Goal: Navigation & Orientation: Find specific page/section

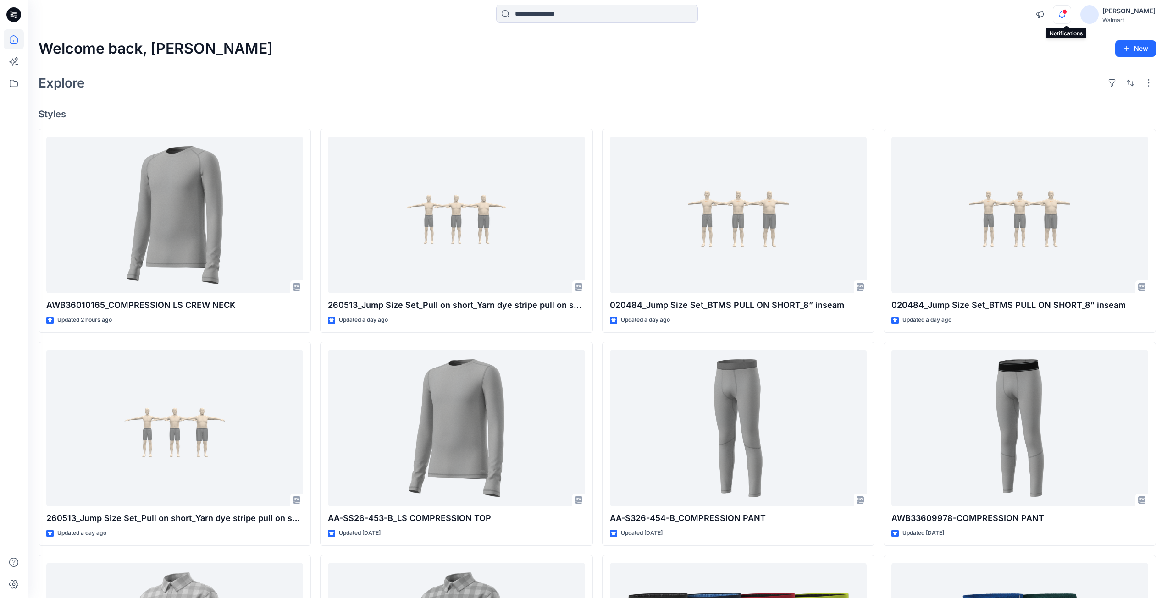
click at [1066, 16] on icon "button" at bounding box center [1061, 15] width 17 height 18
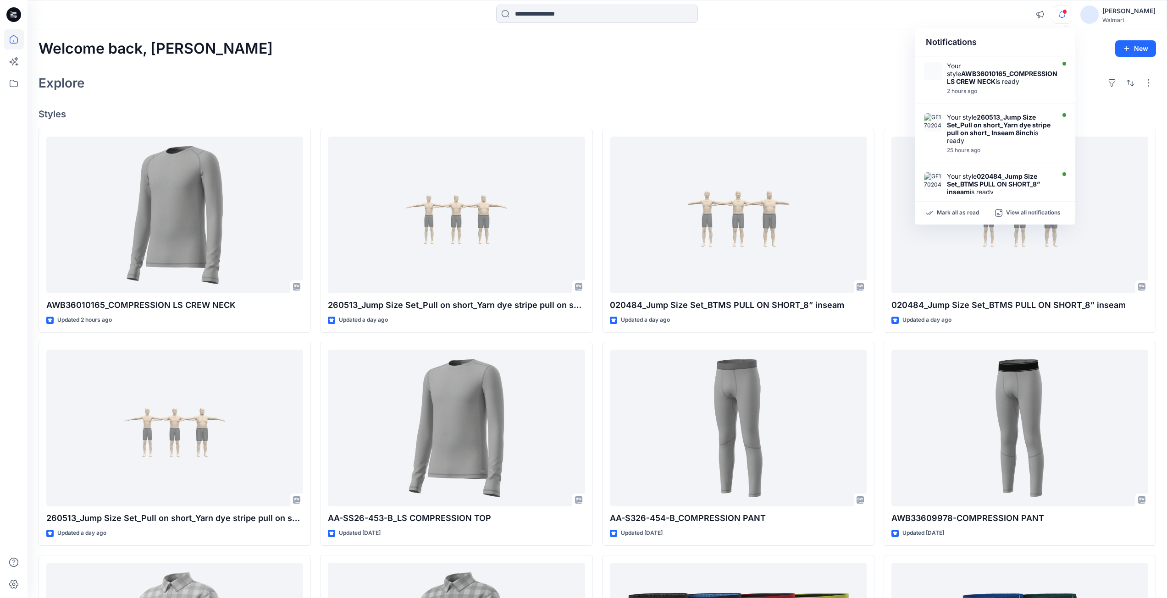
click at [17, 15] on icon at bounding box center [13, 14] width 15 height 15
